Goal: Transaction & Acquisition: Purchase product/service

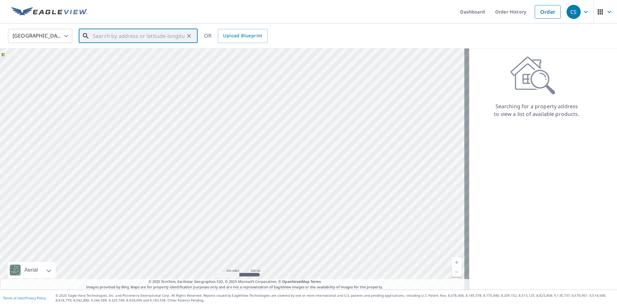
paste input "[STREET_ADDRESS][PERSON_NAME]"
click at [115, 54] on span "[STREET_ADDRESS][PERSON_NAME]" at bounding box center [142, 55] width 101 height 8
type input "[STREET_ADDRESS][PERSON_NAME][PERSON_NAME]"
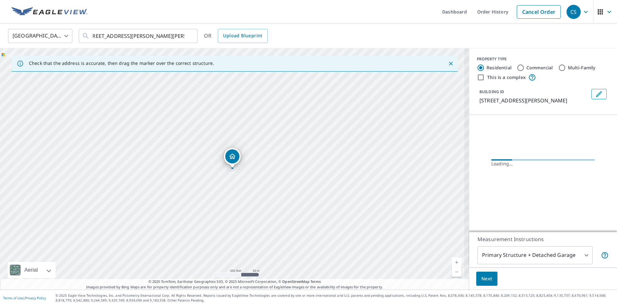
scroll to position [0, 0]
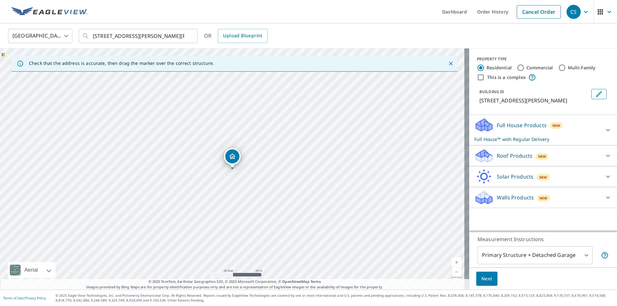
click at [582, 152] on div "Roof Products New" at bounding box center [537, 155] width 126 height 15
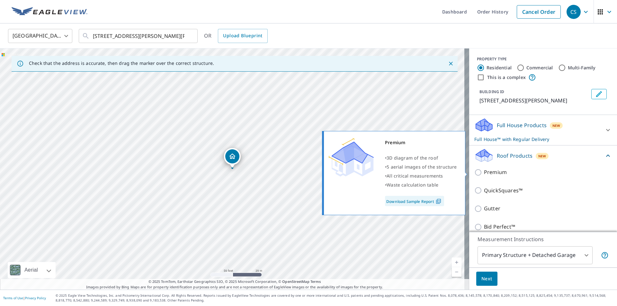
click at [490, 175] on p "Premium" at bounding box center [495, 172] width 23 height 8
click at [484, 175] on input "Premium" at bounding box center [479, 173] width 10 height 8
checkbox input "true"
checkbox input "false"
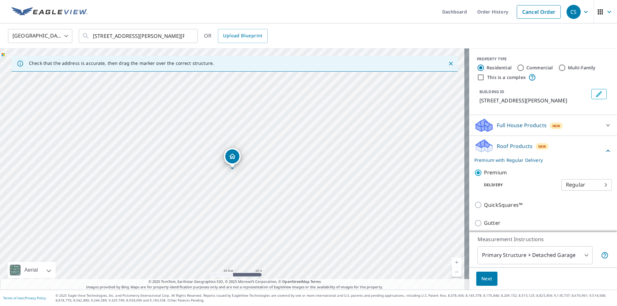
click at [481, 276] on span "Next" at bounding box center [486, 279] width 11 height 8
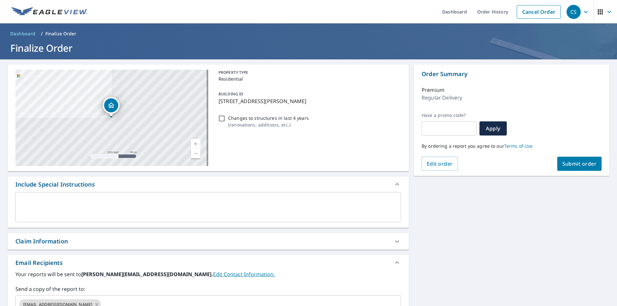
click at [585, 161] on span "Submit order" at bounding box center [579, 163] width 34 height 7
checkbox input "true"
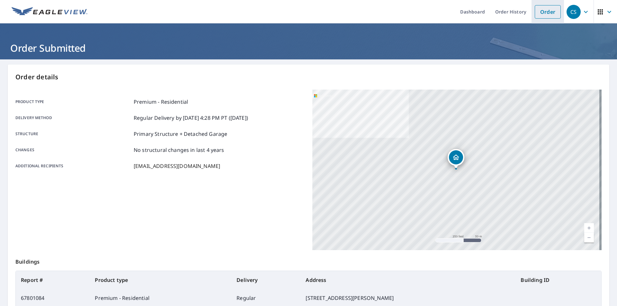
click at [543, 8] on link "Order" at bounding box center [548, 11] width 26 height 13
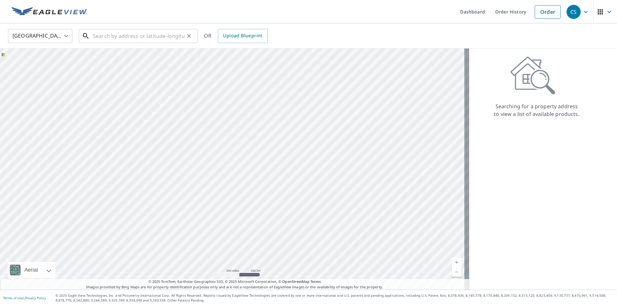
click at [102, 33] on input "text" at bounding box center [139, 36] width 92 height 18
paste input "[STREET_ADDRESS]"
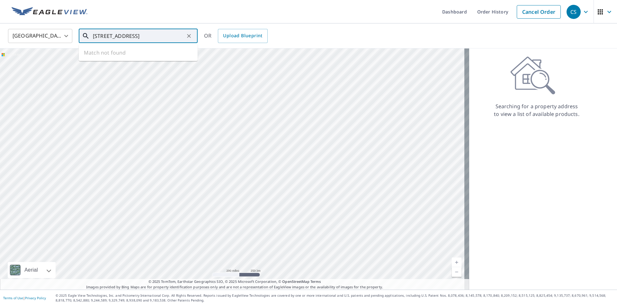
scroll to position [0, 0]
click at [108, 56] on span "[STREET_ADDRESS]" at bounding box center [142, 55] width 101 height 8
type input "[STREET_ADDRESS]"
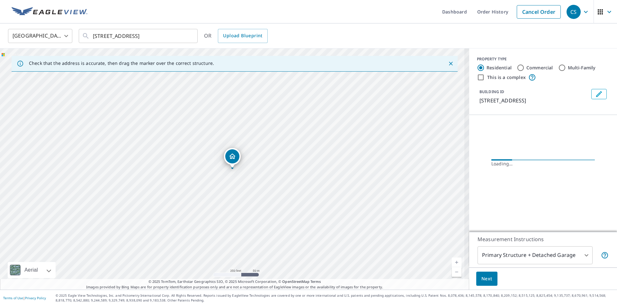
scroll to position [0, 0]
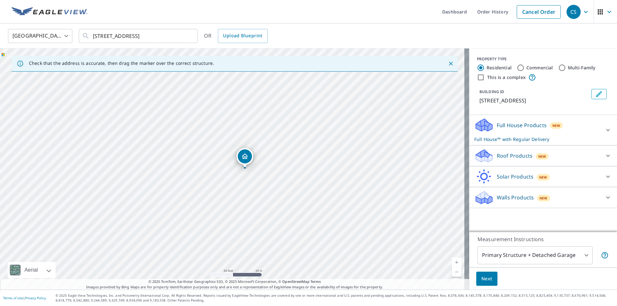
drag, startPoint x: 230, startPoint y: 154, endPoint x: 243, endPoint y: 154, distance: 12.5
drag, startPoint x: 235, startPoint y: 156, endPoint x: 226, endPoint y: 155, distance: 8.5
click at [600, 153] on div at bounding box center [607, 155] width 15 height 15
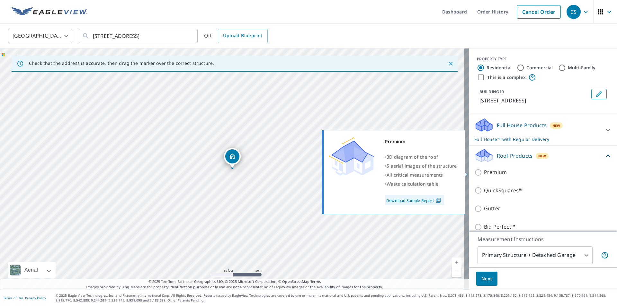
click at [488, 173] on p "Premium" at bounding box center [495, 172] width 23 height 8
click at [484, 173] on input "Premium" at bounding box center [479, 173] width 10 height 8
checkbox input "true"
checkbox input "false"
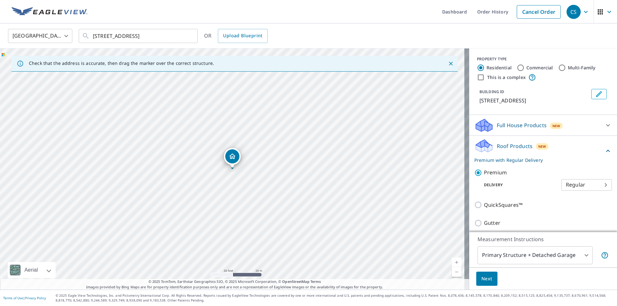
click at [484, 276] on span "Next" at bounding box center [486, 279] width 11 height 8
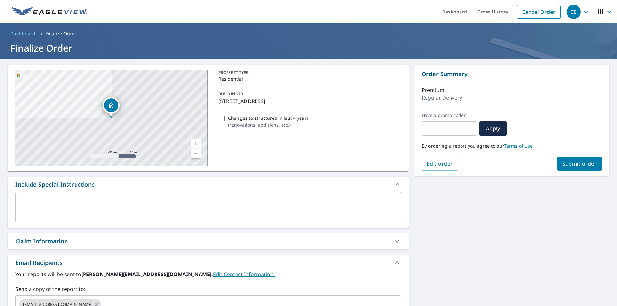
click at [584, 162] on span "Submit order" at bounding box center [579, 163] width 34 height 7
checkbox input "true"
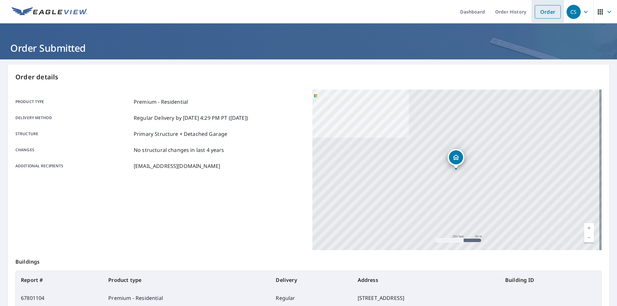
click at [540, 12] on link "Order" at bounding box center [548, 11] width 26 height 13
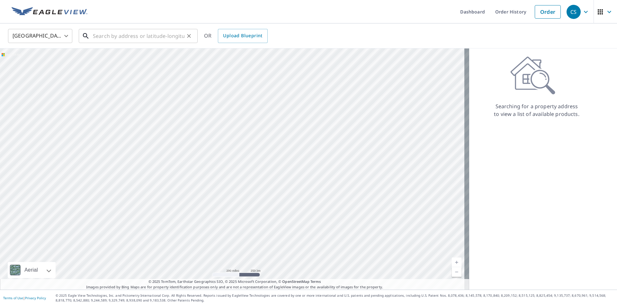
click at [115, 36] on input "text" at bounding box center [139, 36] width 92 height 18
click at [95, 38] on input "text" at bounding box center [139, 36] width 92 height 18
paste input "[STREET_ADDRESS][US_STATE]"
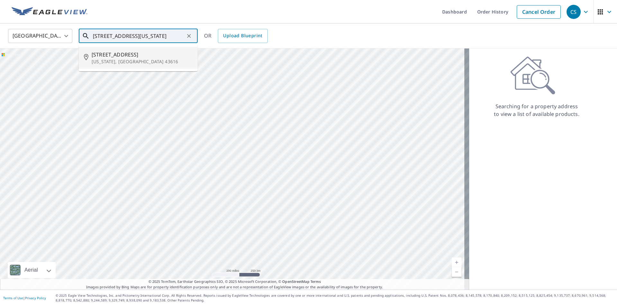
click at [123, 49] on li "[STREET_ADDRESS][US_STATE]" at bounding box center [138, 58] width 119 height 22
type input "[STREET_ADDRESS][US_STATE]"
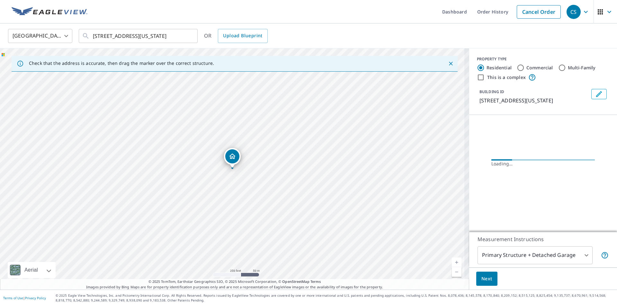
scroll to position [0, 0]
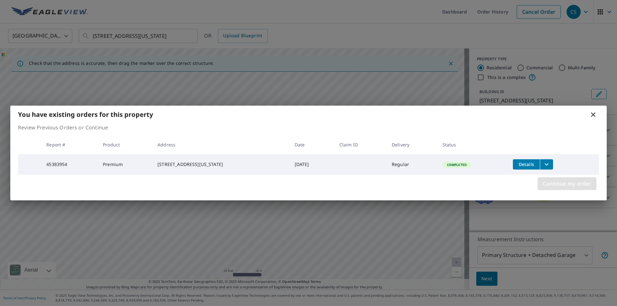
click at [565, 186] on span "Continue my order" at bounding box center [567, 183] width 49 height 9
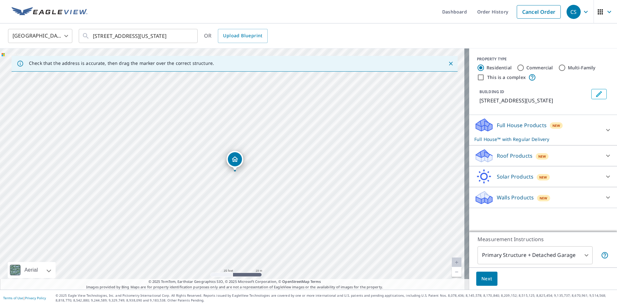
drag, startPoint x: 231, startPoint y: 156, endPoint x: 233, endPoint y: 158, distance: 3.6
click at [604, 155] on icon at bounding box center [608, 156] width 8 height 8
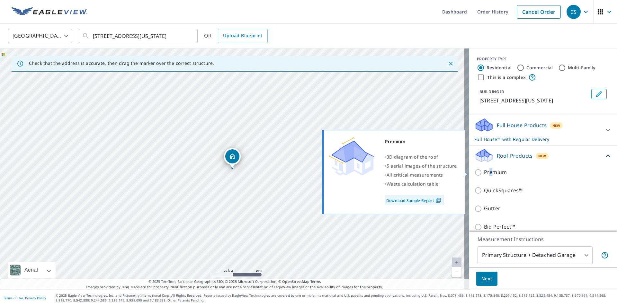
click at [485, 169] on p "Premium" at bounding box center [495, 172] width 23 height 8
click at [491, 173] on p "Premium" at bounding box center [495, 172] width 23 height 8
click at [484, 173] on input "Premium" at bounding box center [479, 173] width 10 height 8
checkbox input "true"
checkbox input "false"
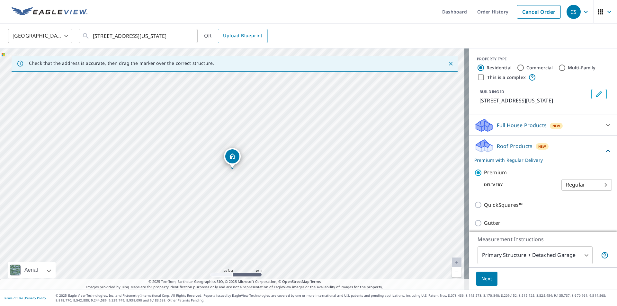
click at [482, 278] on span "Next" at bounding box center [486, 279] width 11 height 8
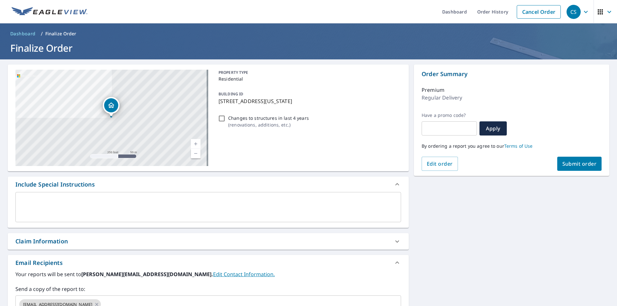
click at [586, 162] on span "Submit order" at bounding box center [579, 163] width 34 height 7
checkbox input "true"
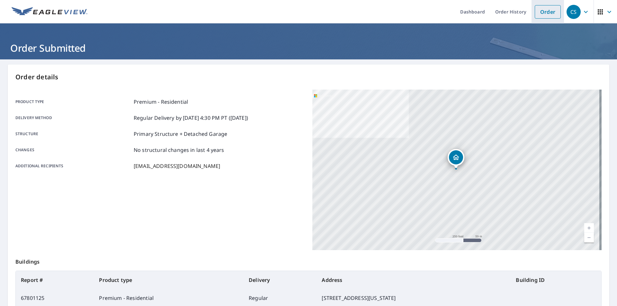
click at [541, 9] on link "Order" at bounding box center [548, 11] width 26 height 13
